Goal: Information Seeking & Learning: Learn about a topic

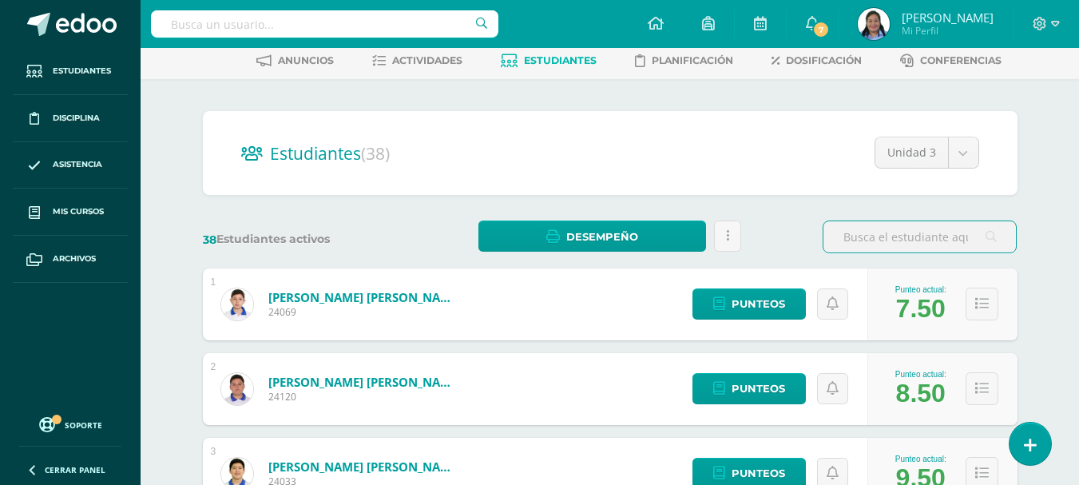
scroll to position [80, 0]
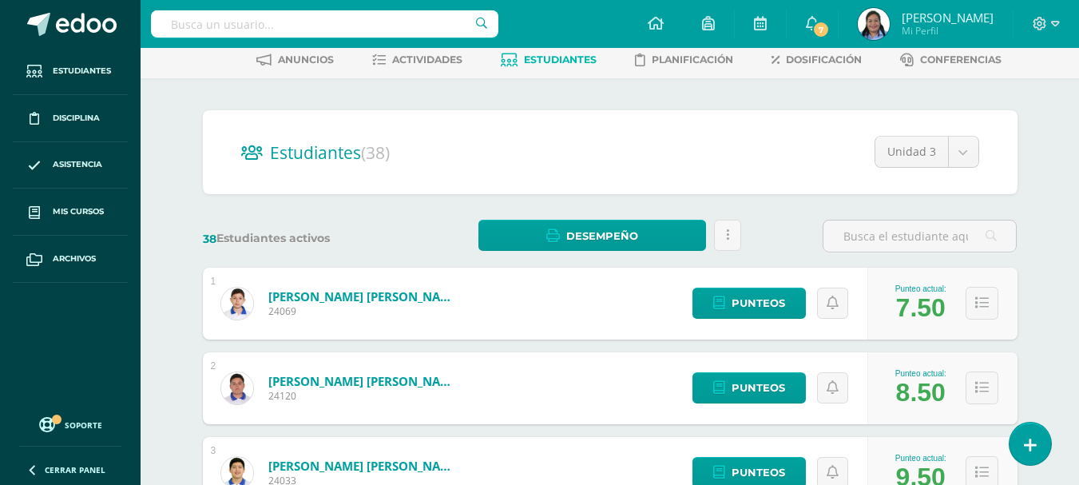
click at [370, 385] on link "Aroche Pinto, Stev Alexander" at bounding box center [364, 381] width 192 height 16
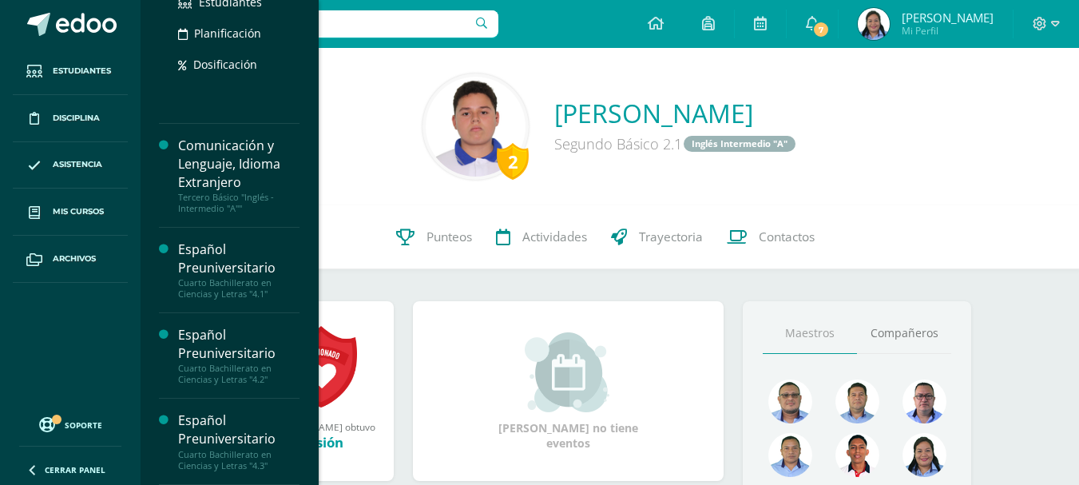
scroll to position [324, 0]
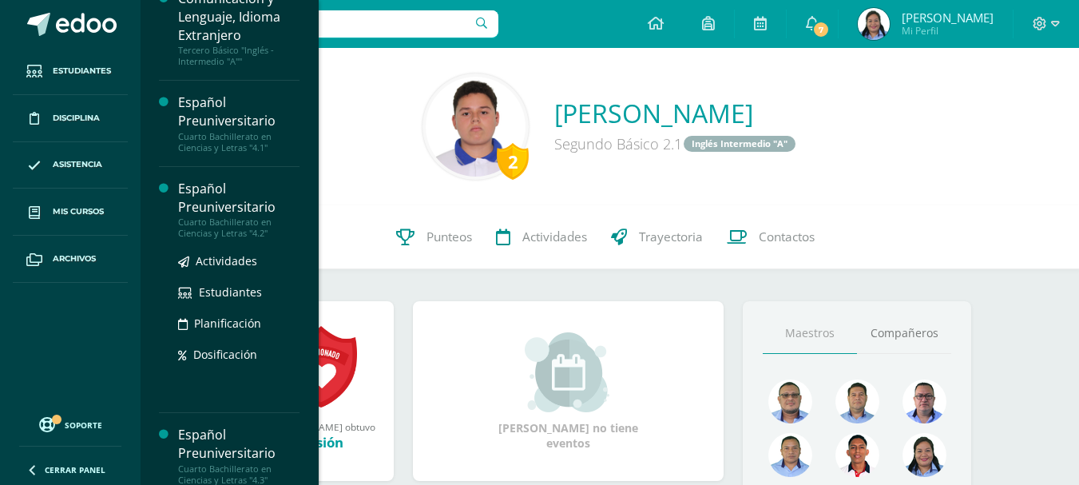
click at [259, 206] on div "Español Preuniversitario" at bounding box center [238, 198] width 121 height 37
